Goal: Navigation & Orientation: Find specific page/section

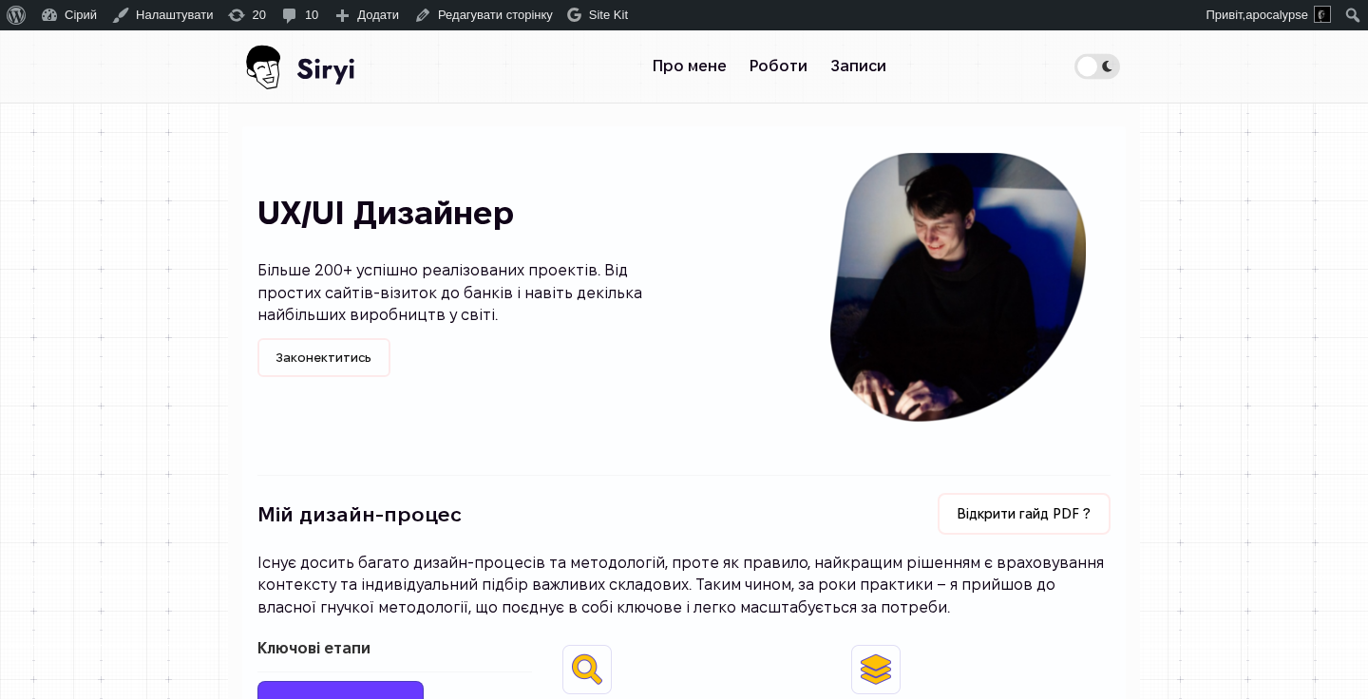
click at [315, 76] on img at bounding box center [303, 66] width 123 height 72
click at [685, 68] on link "Про мене" at bounding box center [689, 66] width 97 height 38
